Goal: Download file/media

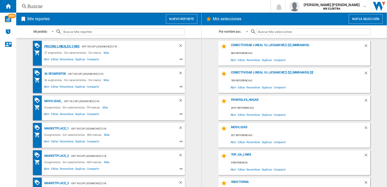
click at [62, 46] on div "Pricing lineales 3 neg" at bounding box center [61, 46] width 37 height 6
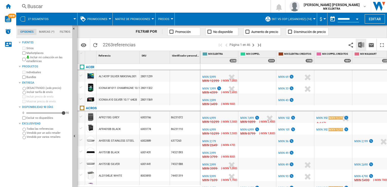
click at [359, 45] on img "Descargar en Excel" at bounding box center [361, 45] width 6 height 6
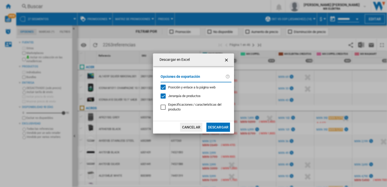
click at [222, 126] on button "Descargar" at bounding box center [219, 127] width 24 height 9
